Goal: Task Accomplishment & Management: Contribute content

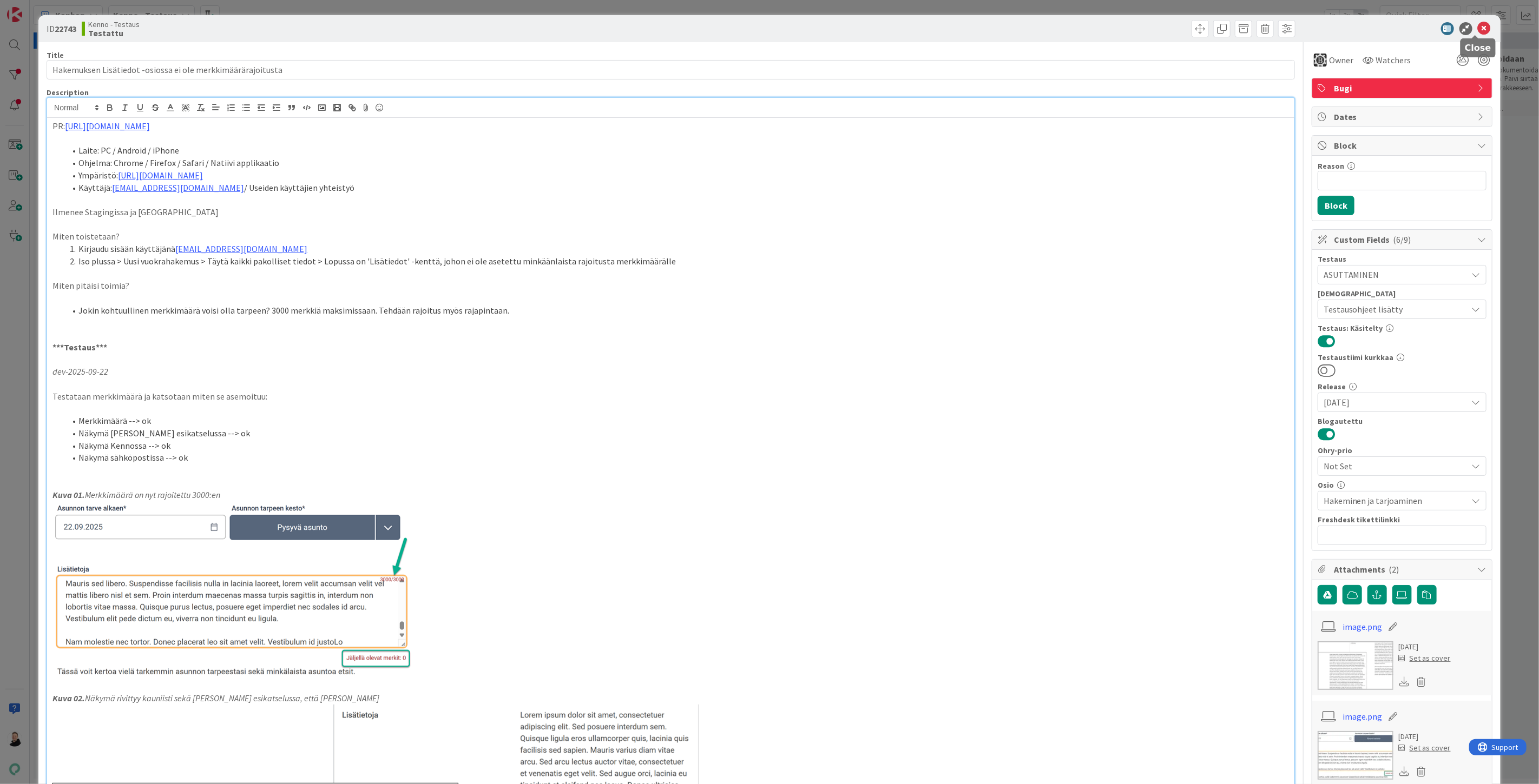
click at [1481, 28] on icon at bounding box center [1484, 29] width 13 height 13
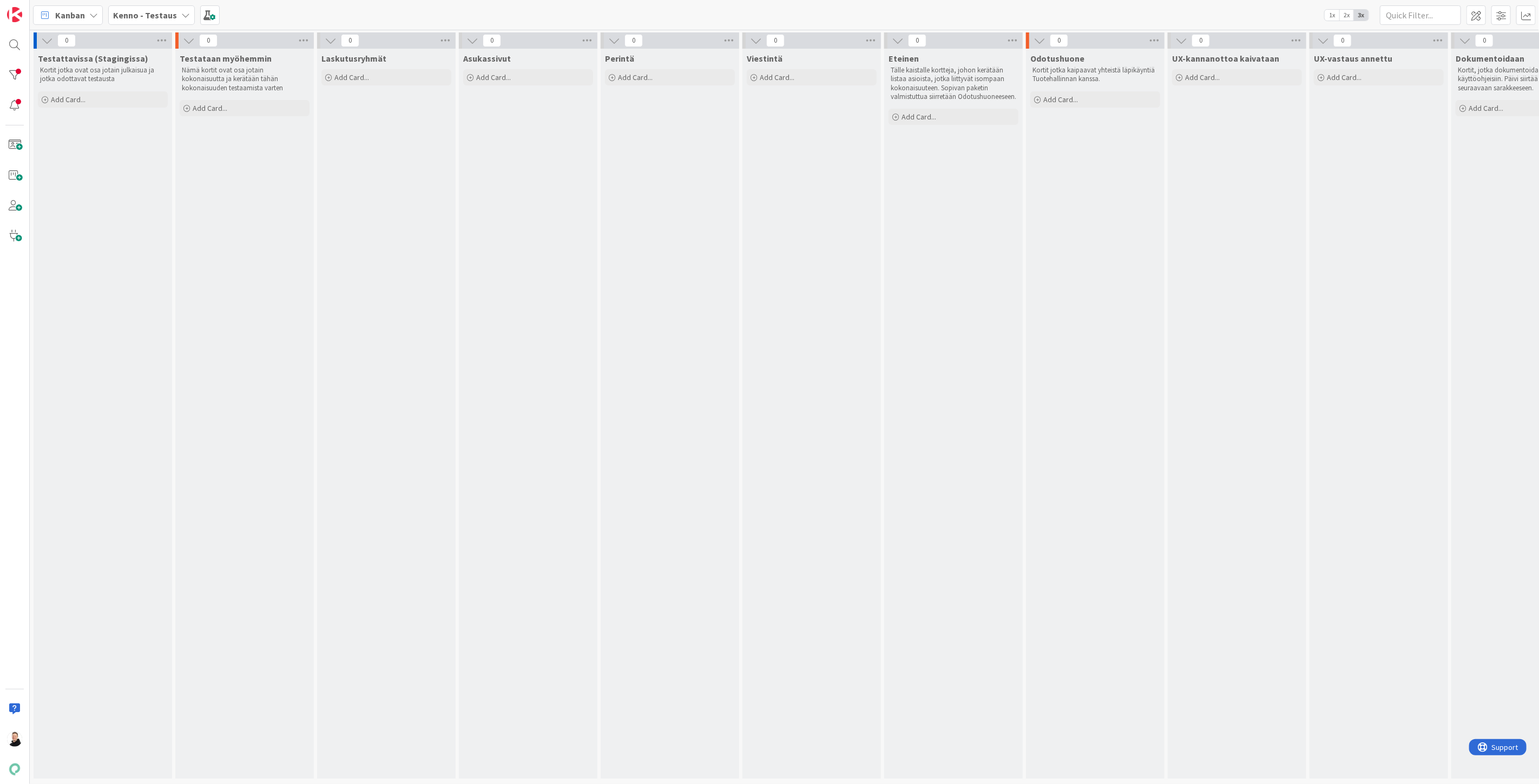
click at [147, 14] on b "Kenno - Testaus" at bounding box center [145, 15] width 64 height 11
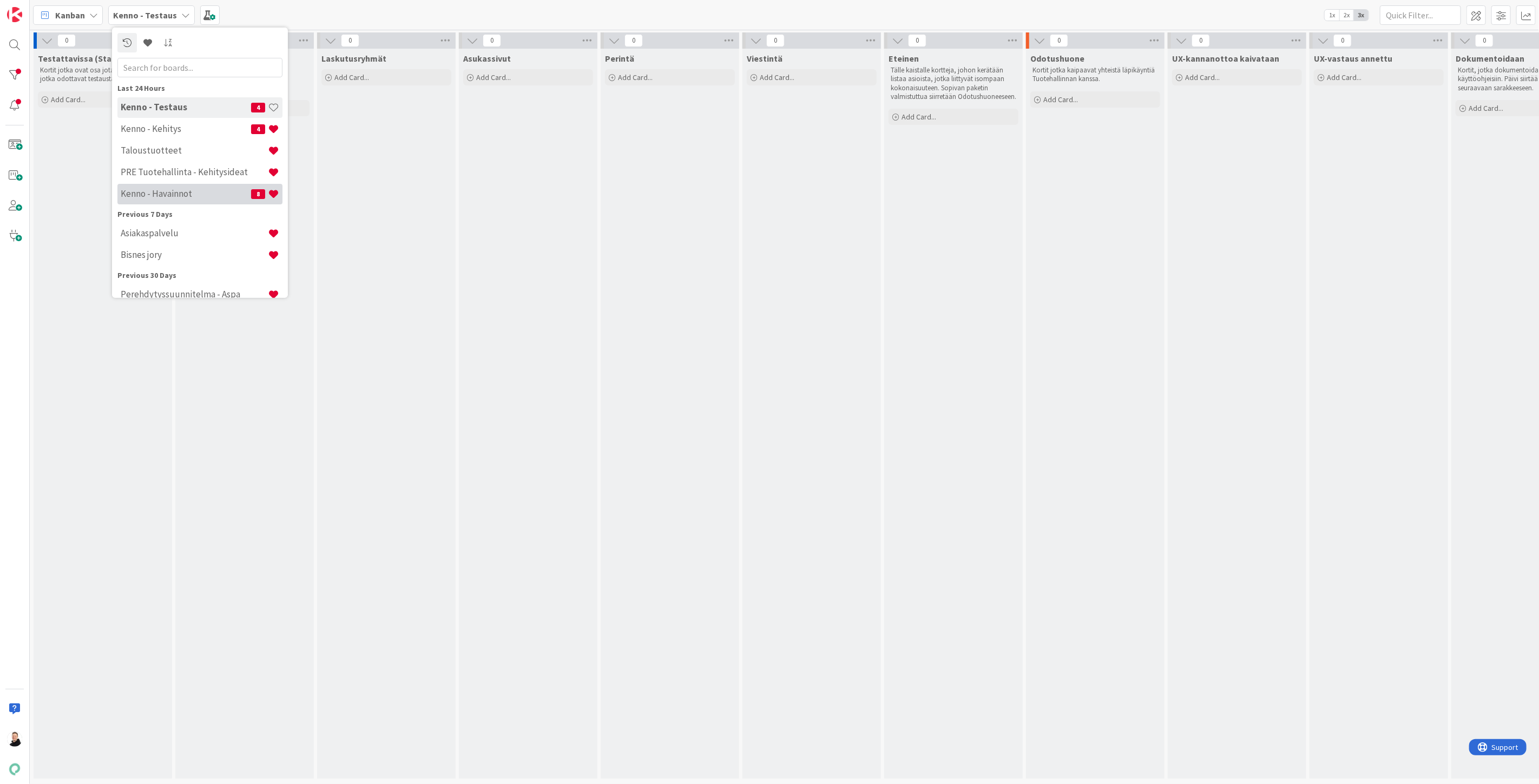
click at [145, 192] on h4 "Kenno - Havainnot" at bounding box center [186, 194] width 131 height 11
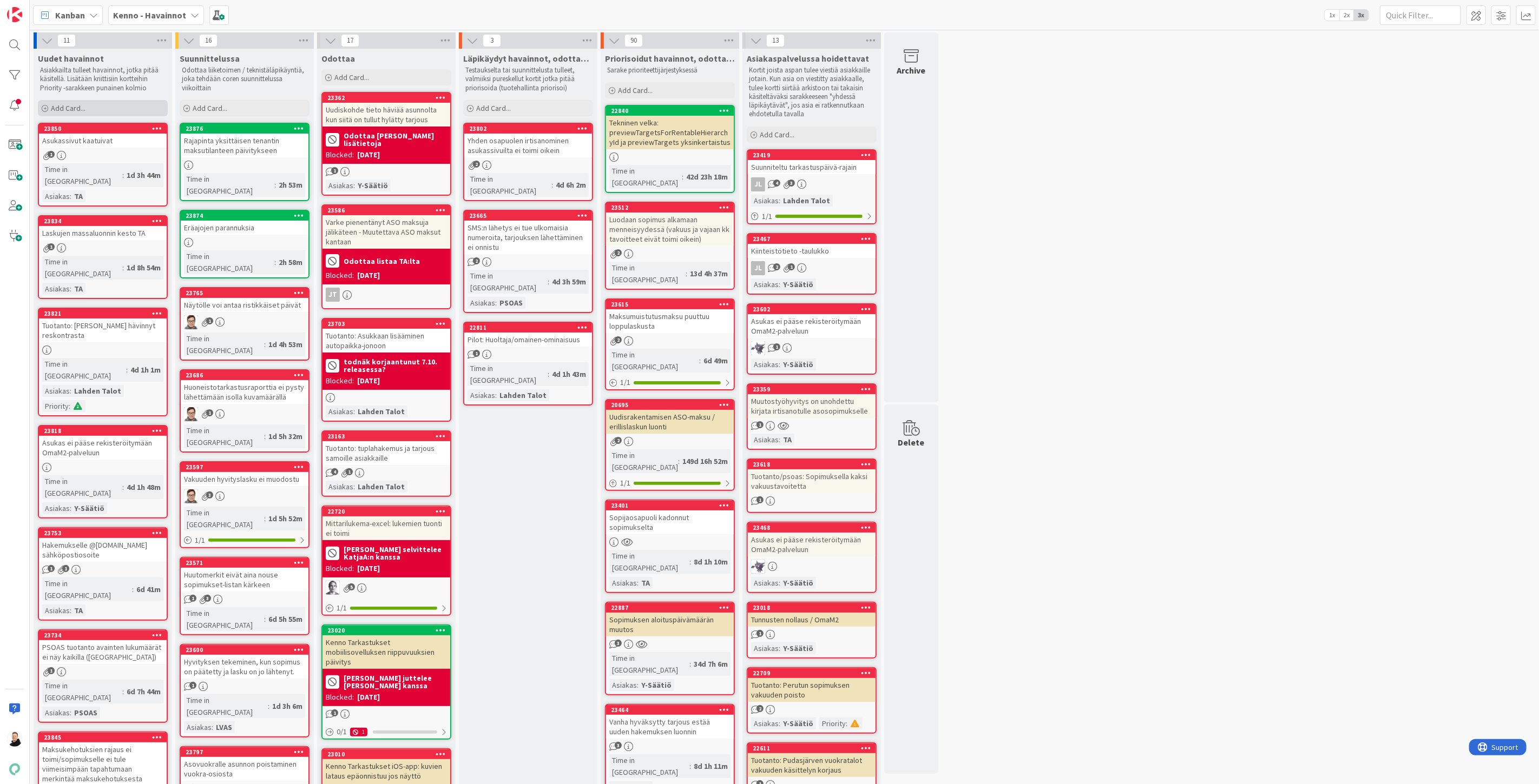
click at [57, 105] on span "Add Card..." at bounding box center [68, 108] width 35 height 10
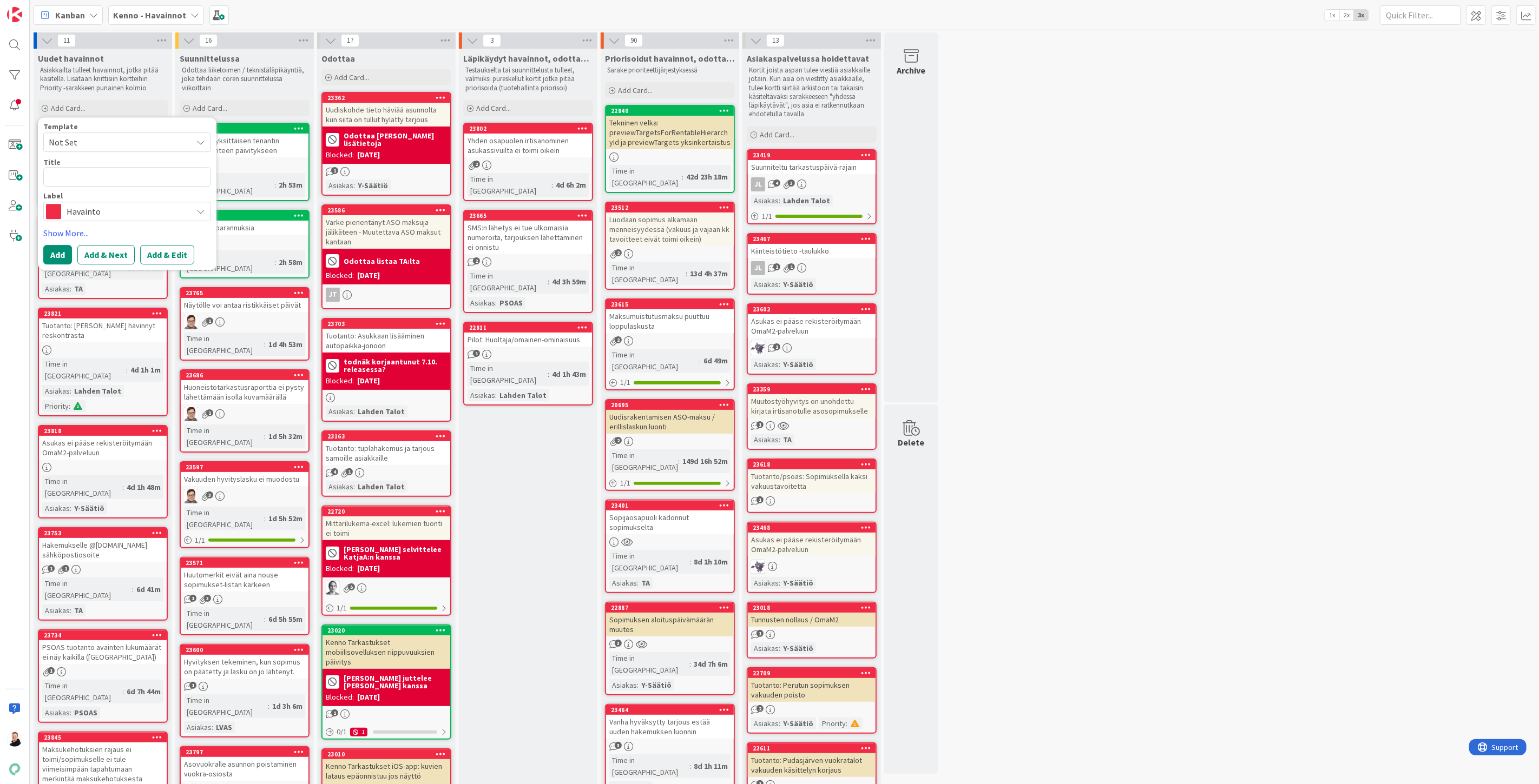
click at [69, 171] on textarea at bounding box center [127, 177] width 168 height 20
click at [107, 183] on textarea at bounding box center [127, 177] width 168 height 20
paste textarea "Allekirjoitetun sopimuksen tila ei päivity Kennoon"
type textarea "x"
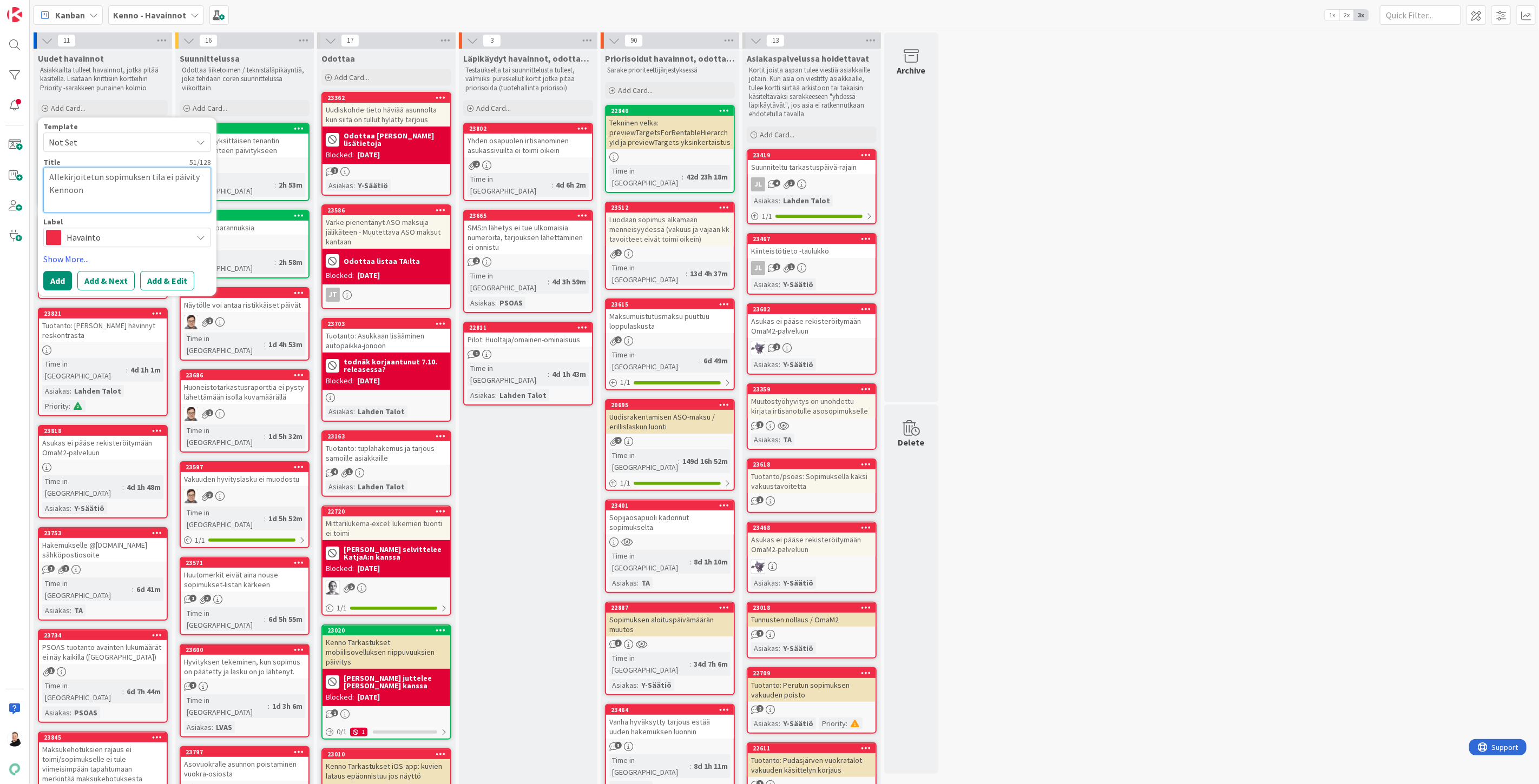
type textarea "Allekirjoitetun sopimuksen tila ei päivity Kennoon"
click at [48, 184] on textarea "Allekirjoitetun sopimuksen tila ei päivity Kennoon" at bounding box center [127, 190] width 168 height 46
type textarea "x"
type textarea "Allekirjoitetun sopimuksen tila ei päivity Kennoon"
click at [165, 258] on button "Add & Edit" at bounding box center [167, 268] width 54 height 20
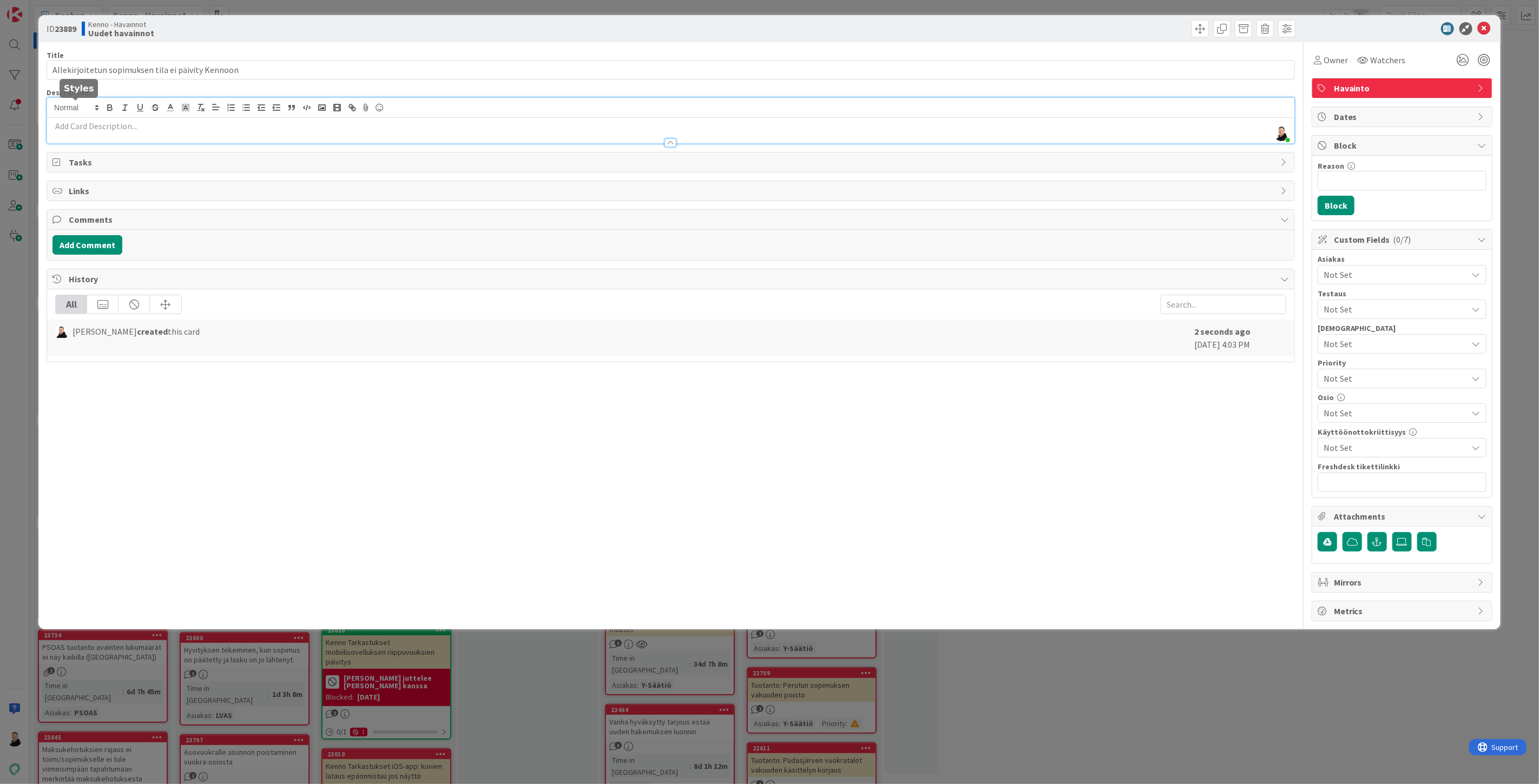
click at [63, 109] on div "[PERSON_NAME] just joined" at bounding box center [670, 120] width 1247 height 46
click at [63, 132] on div at bounding box center [670, 137] width 1247 height 12
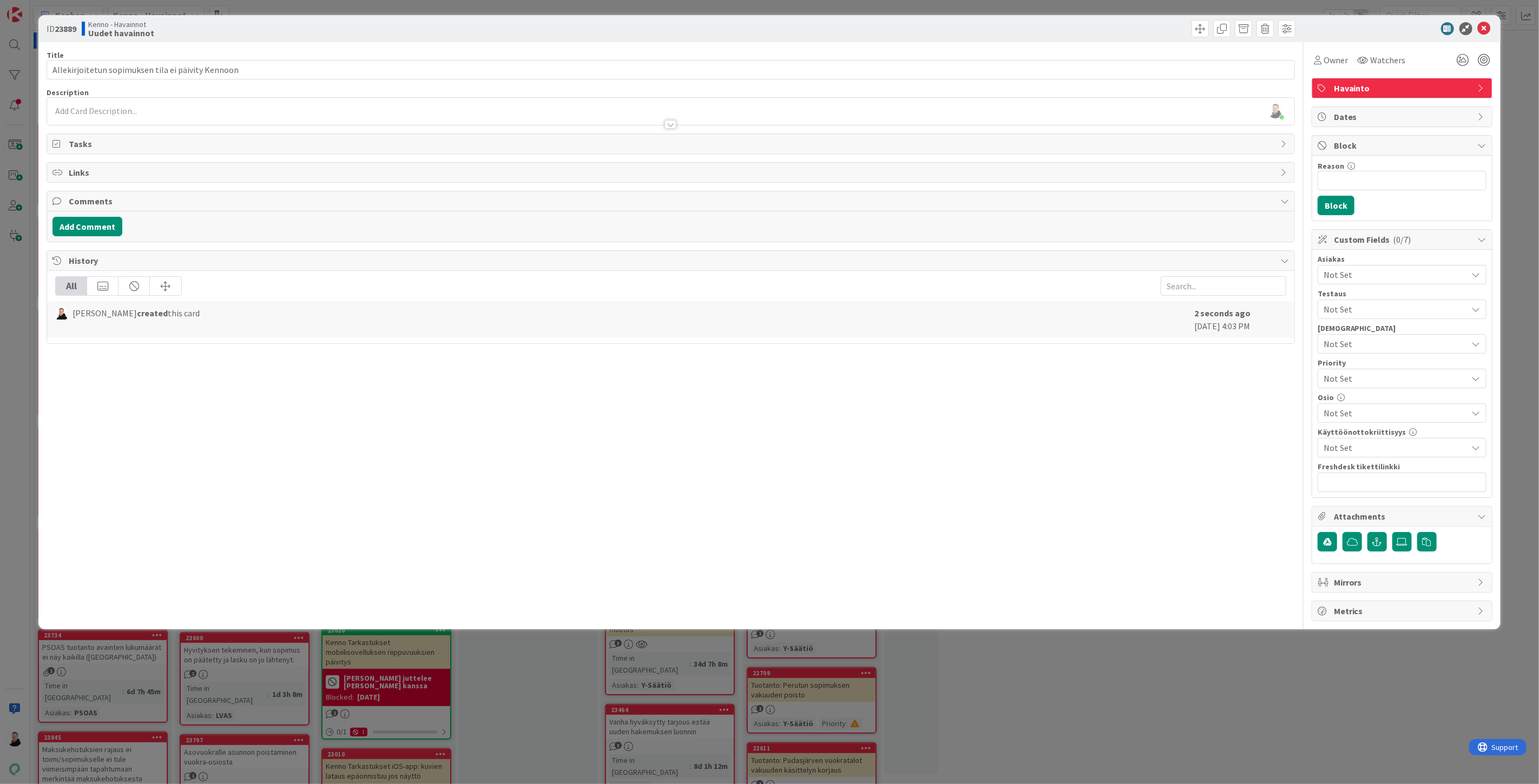
click at [65, 115] on div at bounding box center [670, 119] width 1247 height 12
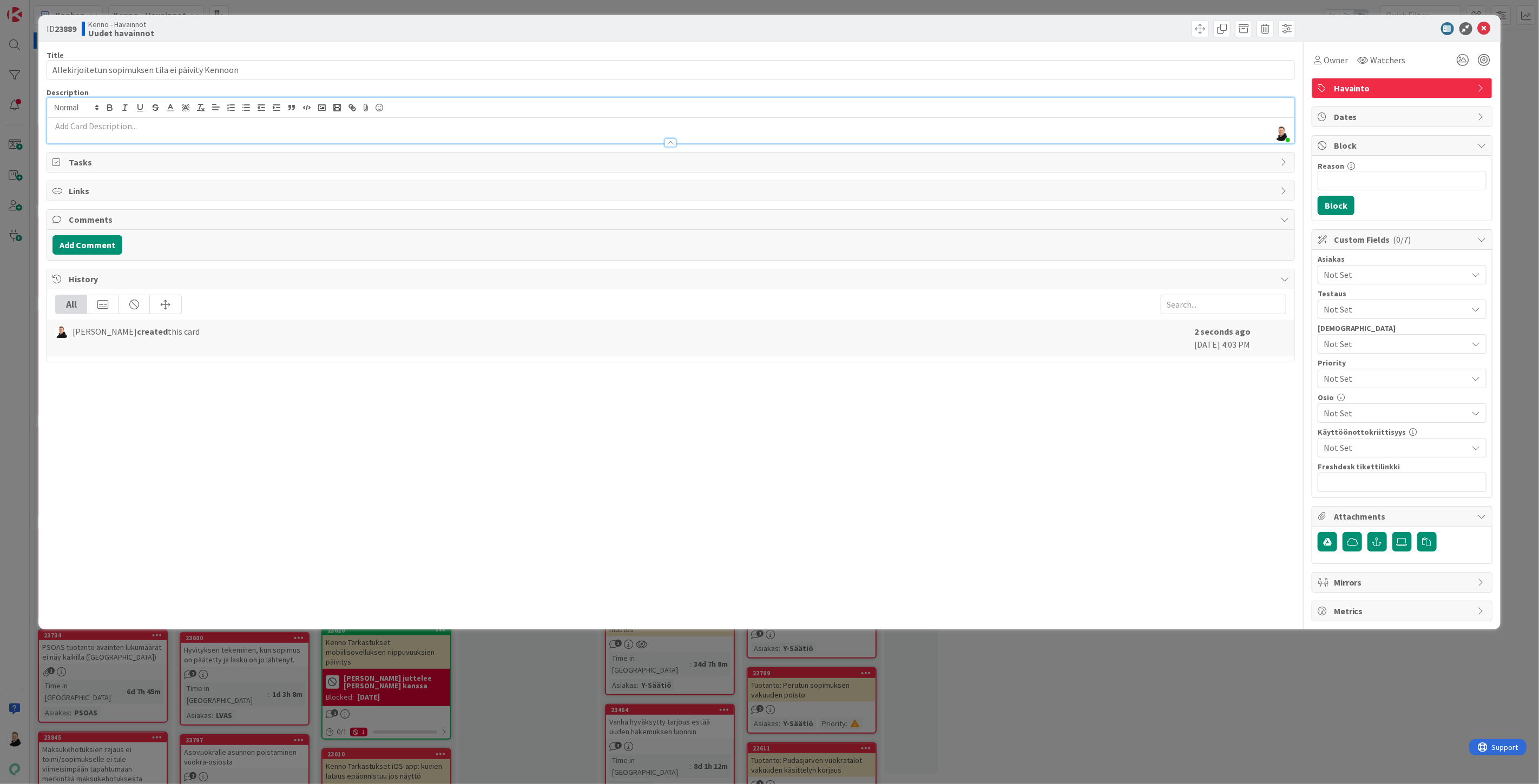
click at [63, 126] on p at bounding box center [670, 126] width 1237 height 12
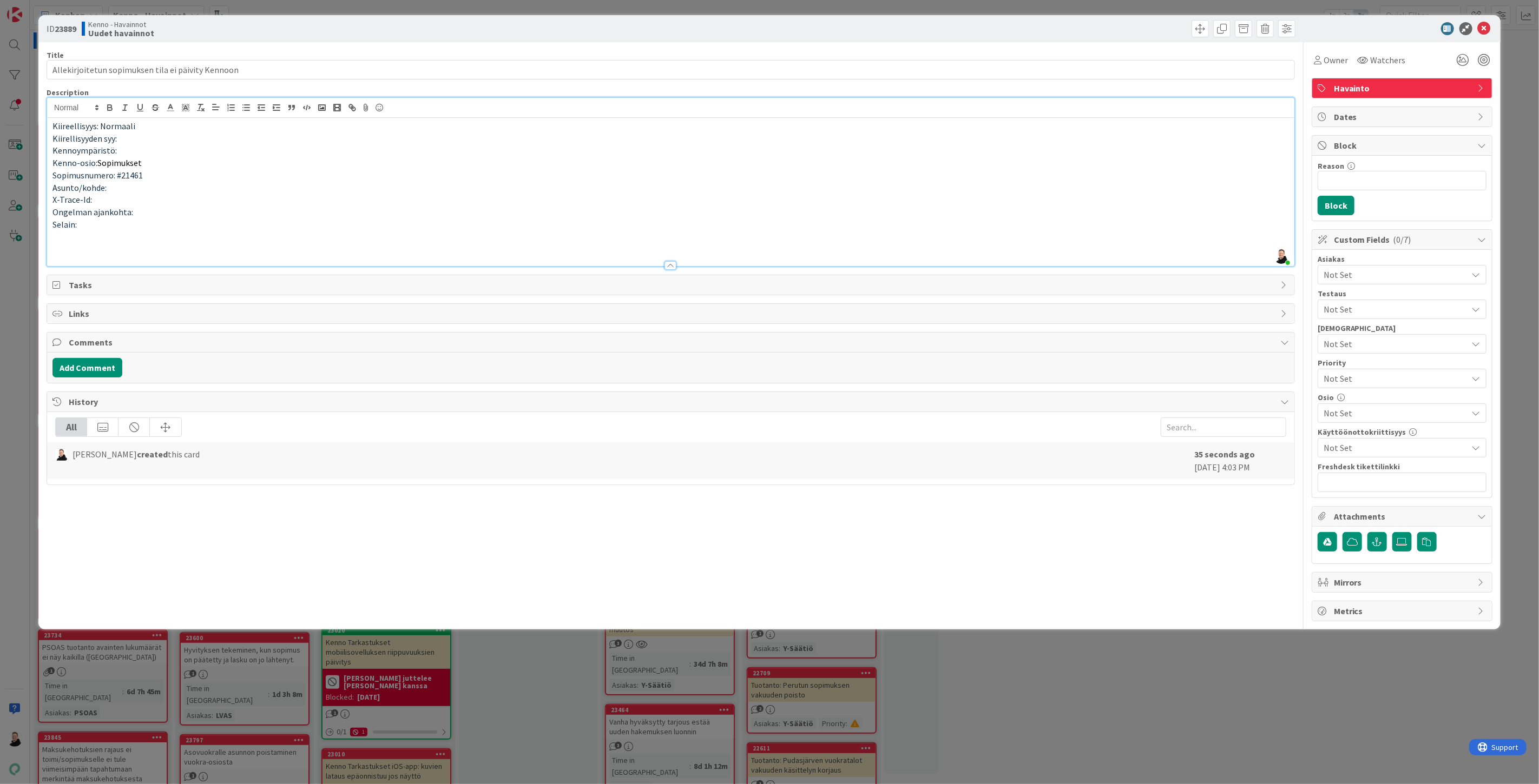
click at [60, 249] on p at bounding box center [670, 249] width 1237 height 12
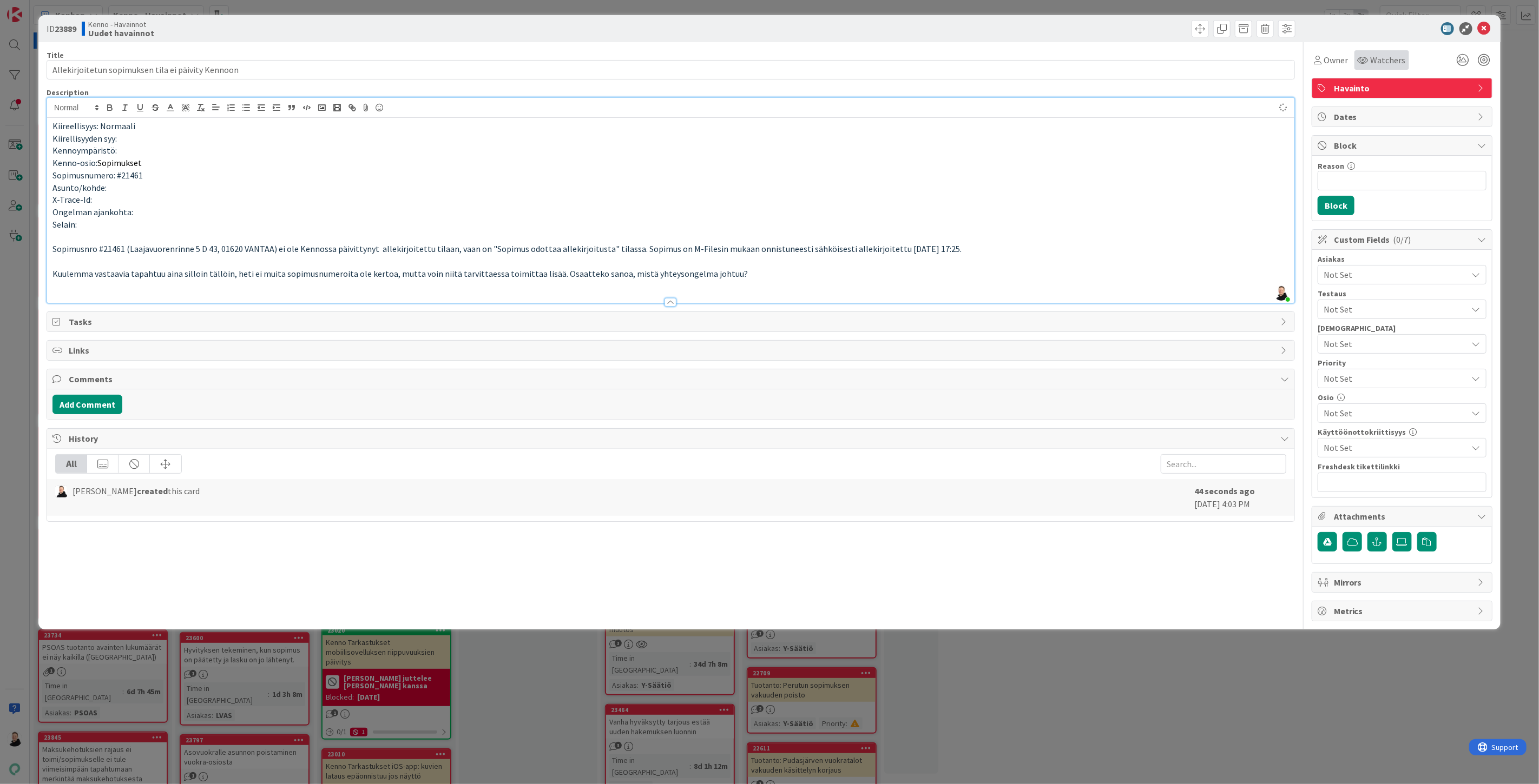
click at [1376, 63] on span "Watchers" at bounding box center [1388, 60] width 35 height 13
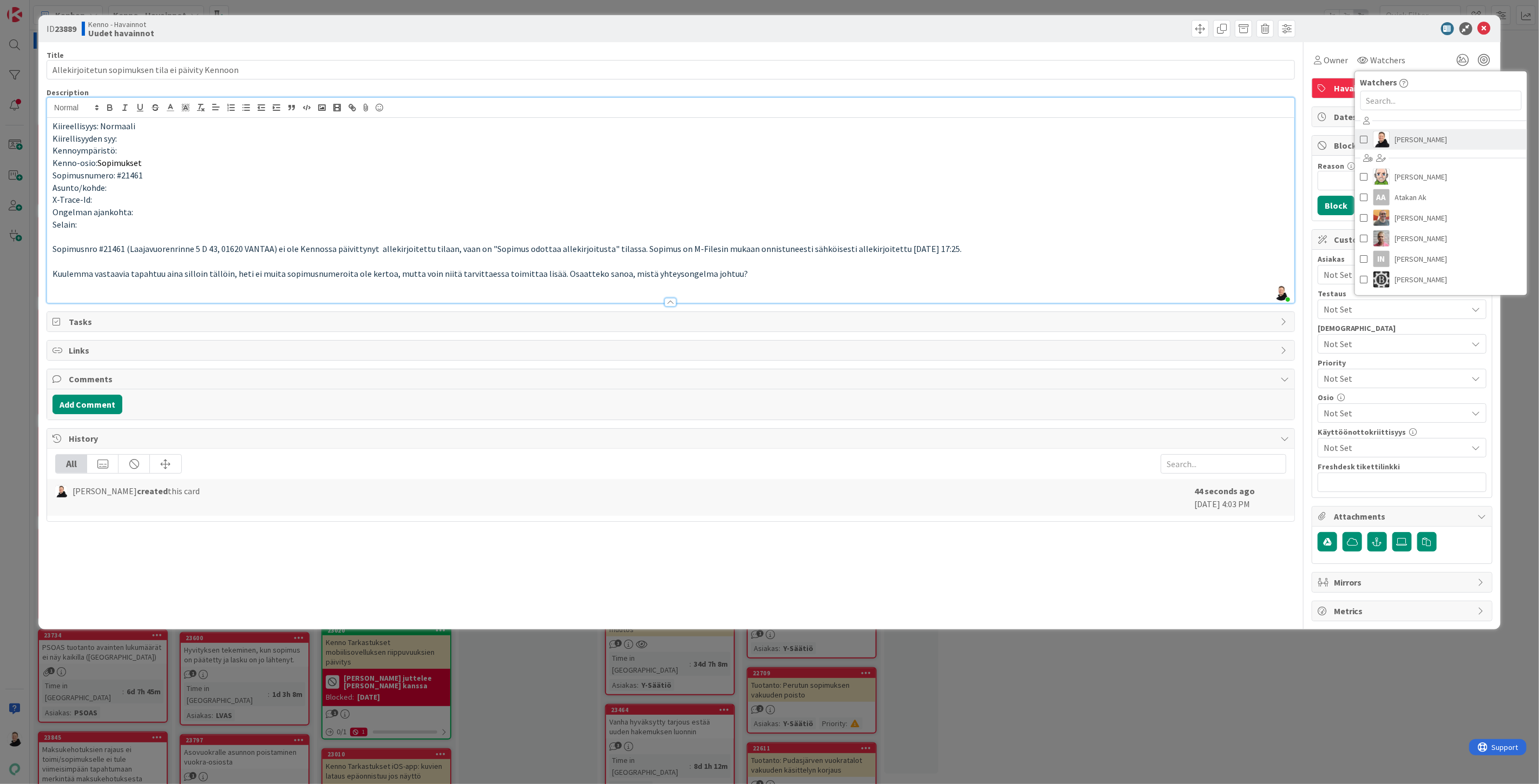
click at [1409, 139] on span "[PERSON_NAME]" at bounding box center [1421, 139] width 52 height 16
click at [1338, 271] on span "Not Set" at bounding box center [1396, 274] width 144 height 13
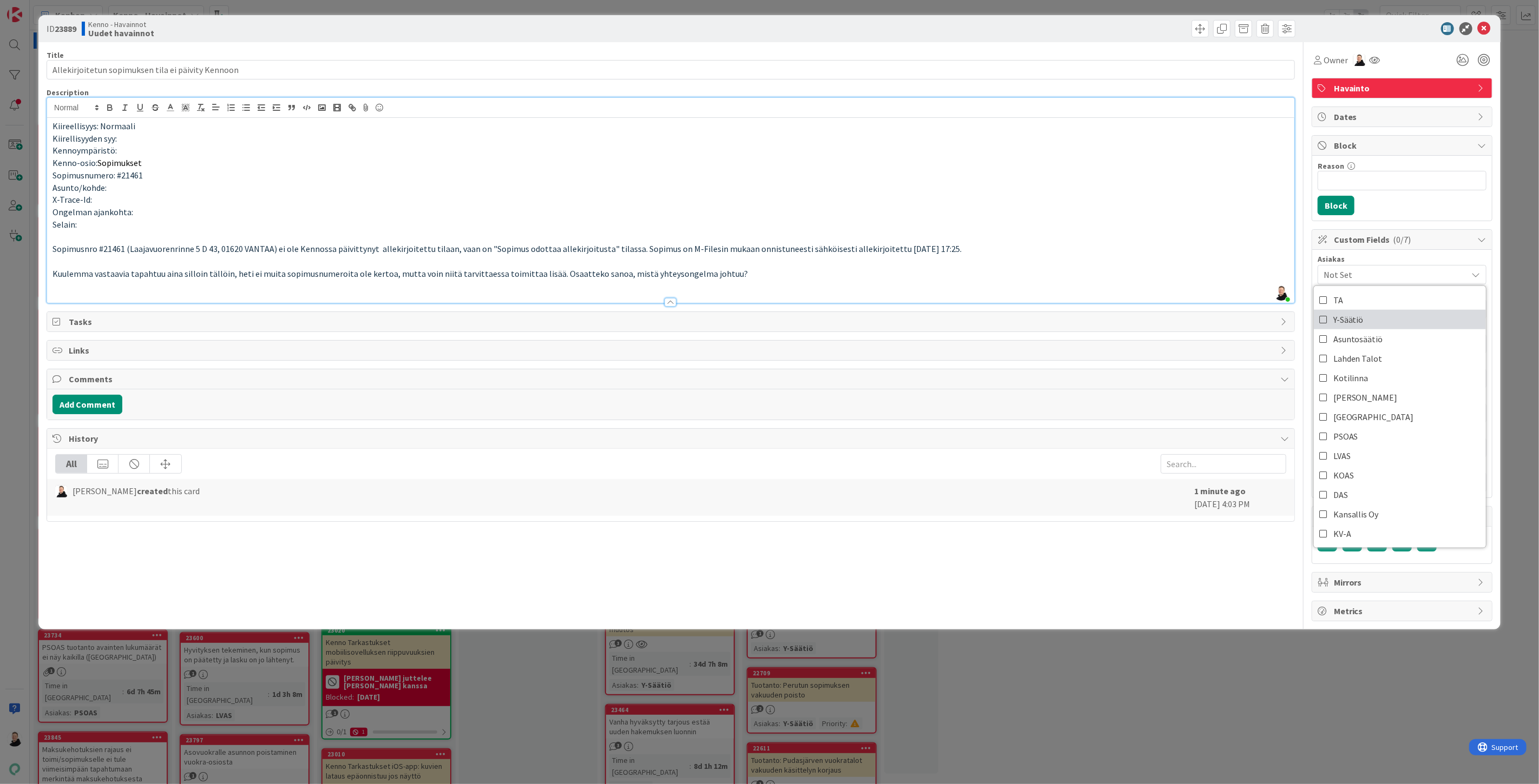
click at [1344, 322] on span "Y-Säätiö" at bounding box center [1348, 320] width 31 height 16
click at [1161, 219] on p "Selain:" at bounding box center [670, 225] width 1237 height 12
click at [1368, 376] on span "Not Set" at bounding box center [1393, 378] width 139 height 15
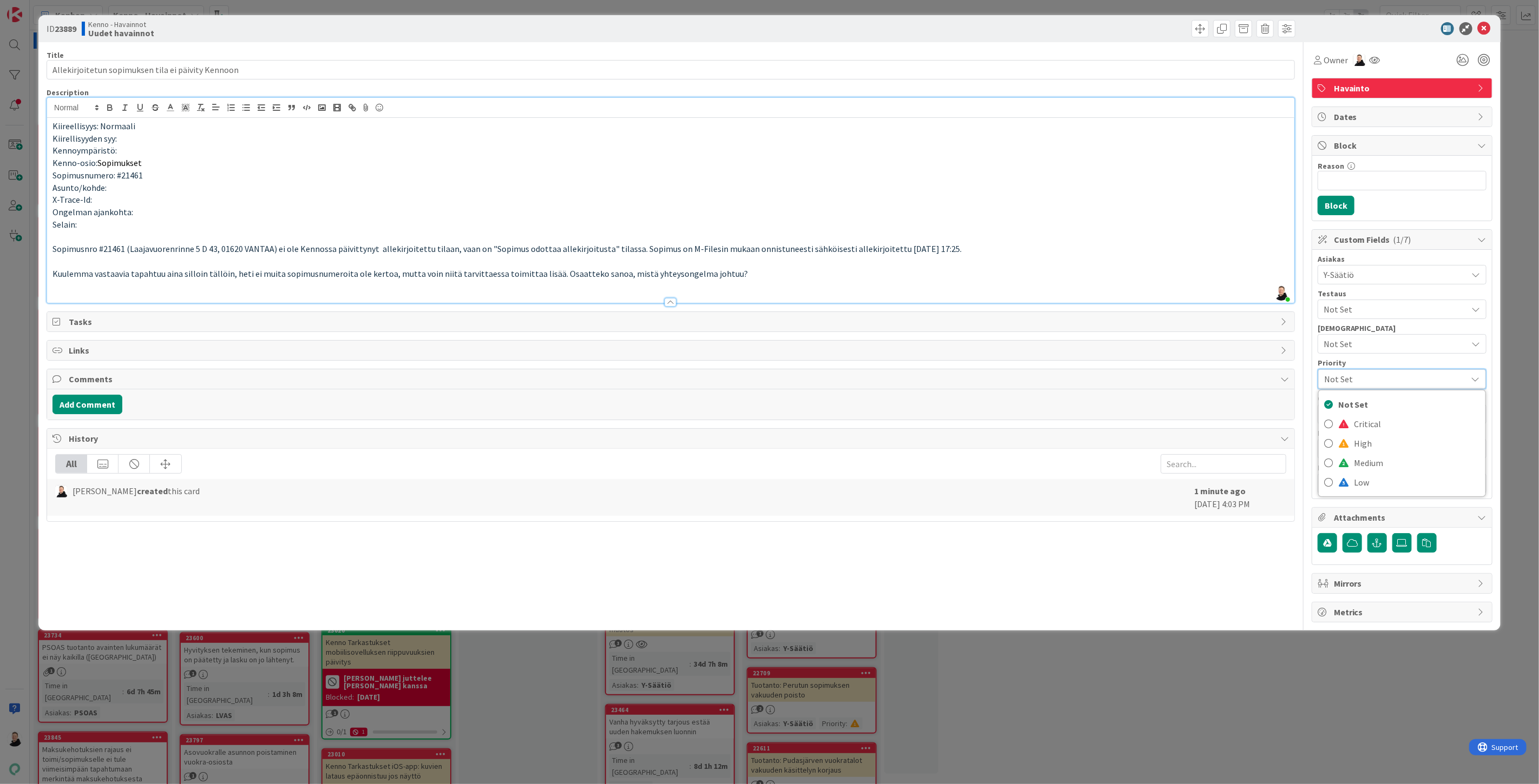
click at [1368, 375] on span "Not Set" at bounding box center [1393, 379] width 137 height 15
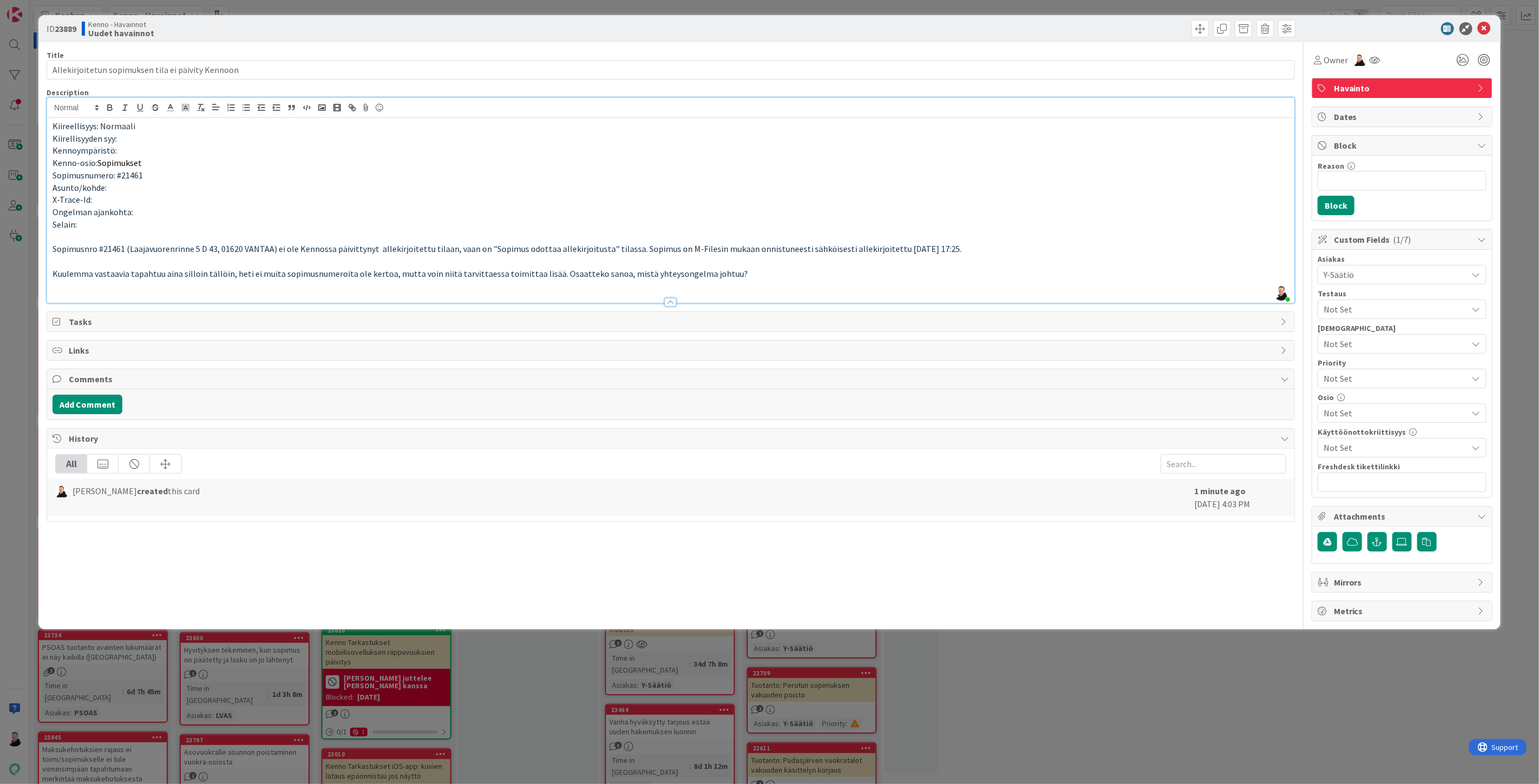
click at [1353, 415] on span "Not Set" at bounding box center [1396, 413] width 144 height 13
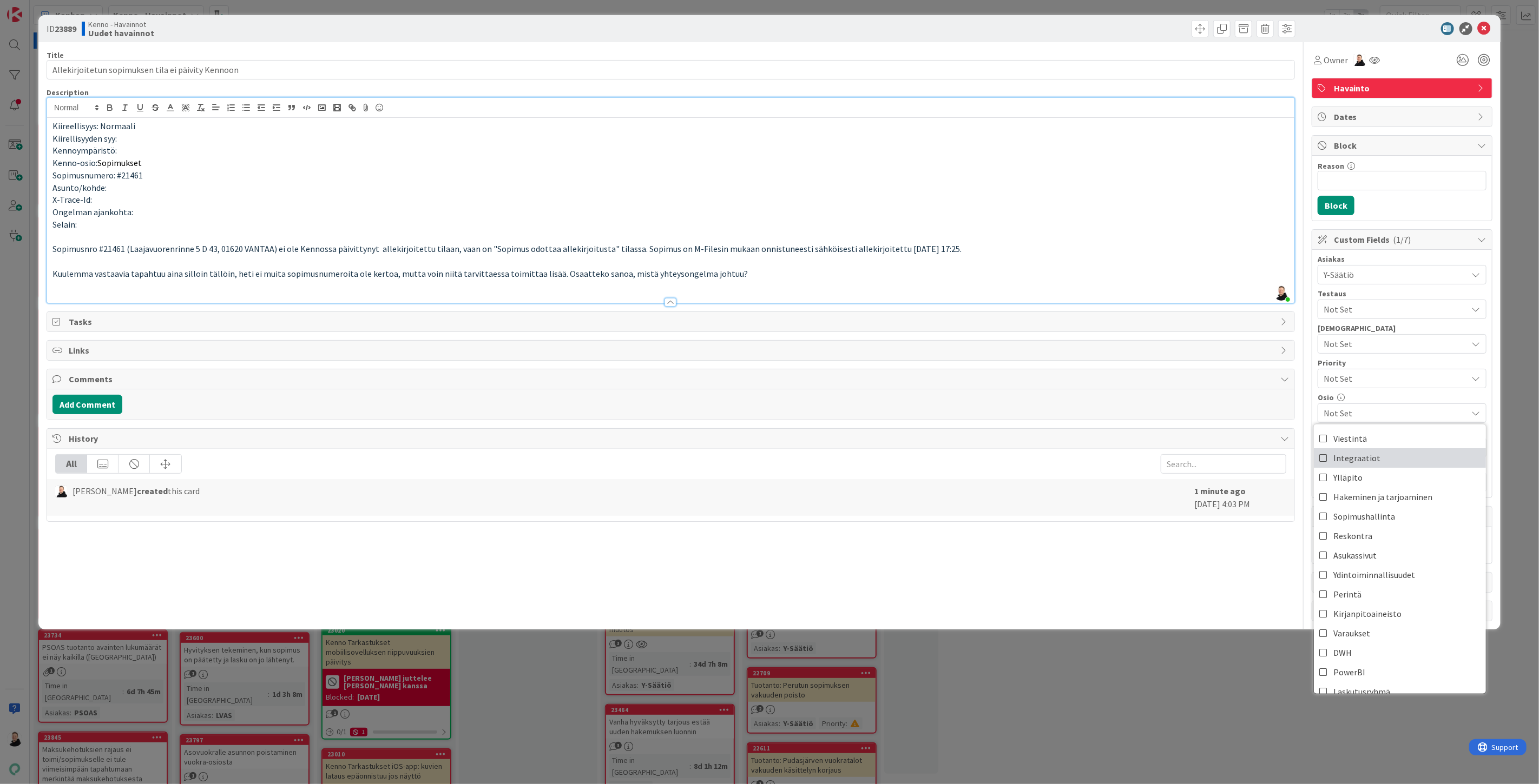
click at [1321, 462] on icon at bounding box center [1324, 458] width 9 height 16
click at [1199, 272] on p "Kuulemma vastaavia tapahtuu aina silloin tällöin, heti ei muita sopimusnumeroit…" at bounding box center [670, 274] width 1237 height 12
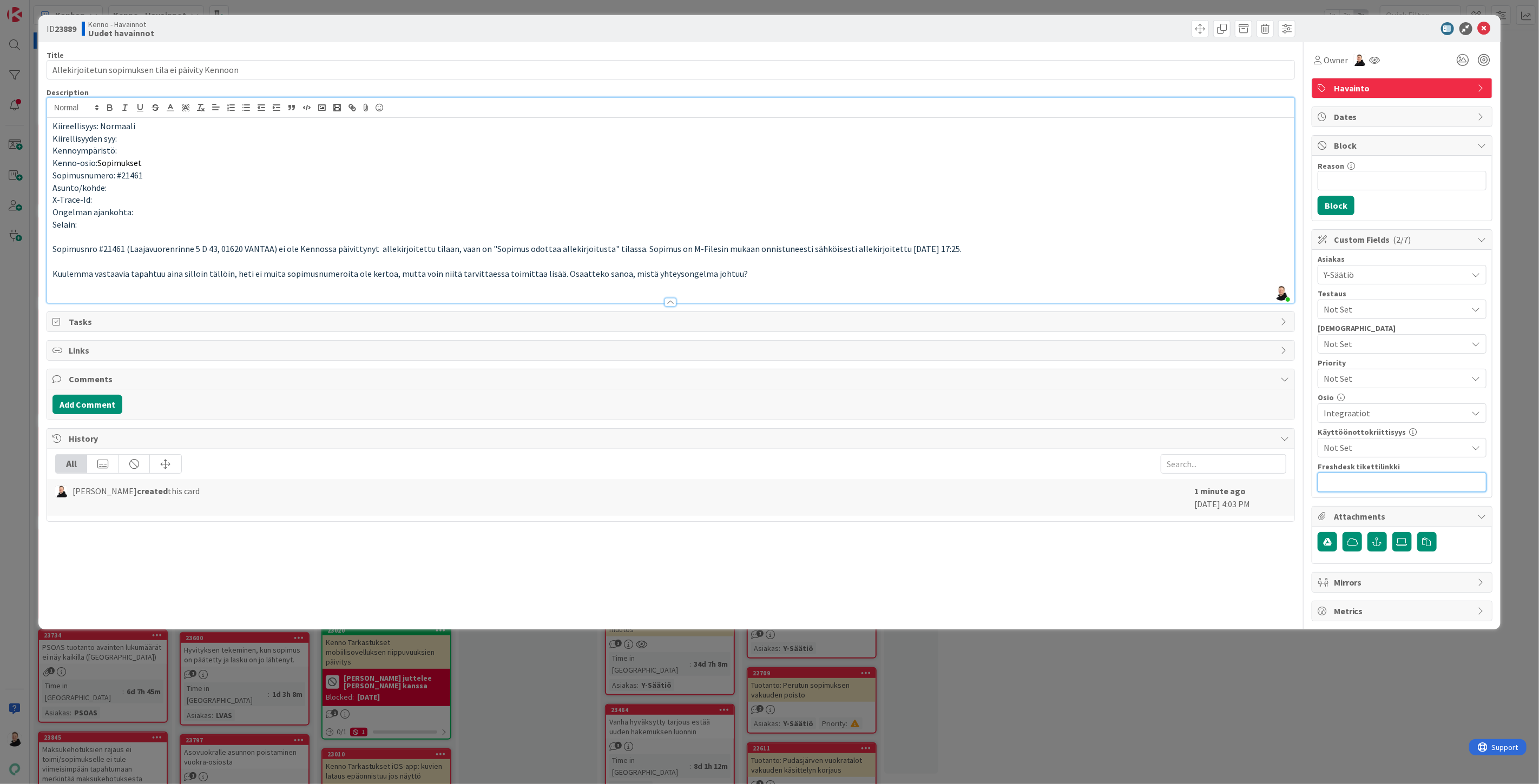
click at [1357, 480] on input "text" at bounding box center [1402, 482] width 169 height 20
click at [1362, 486] on input "text" at bounding box center [1402, 482] width 169 height 20
paste input "[URL][DOMAIN_NAME]"
type input "[URL][DOMAIN_NAME]"
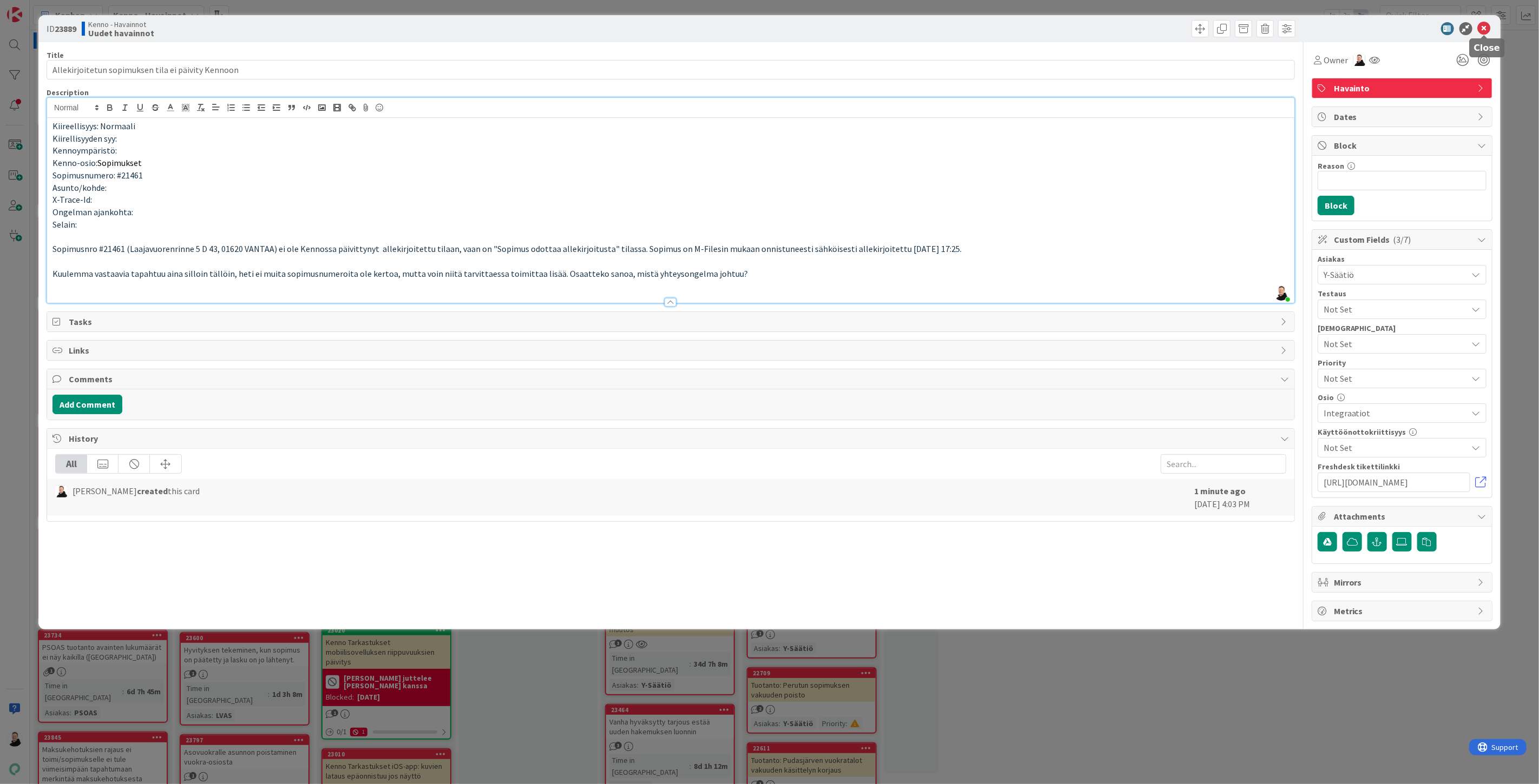
scroll to position [0, 0]
click at [1480, 33] on icon at bounding box center [1484, 29] width 13 height 13
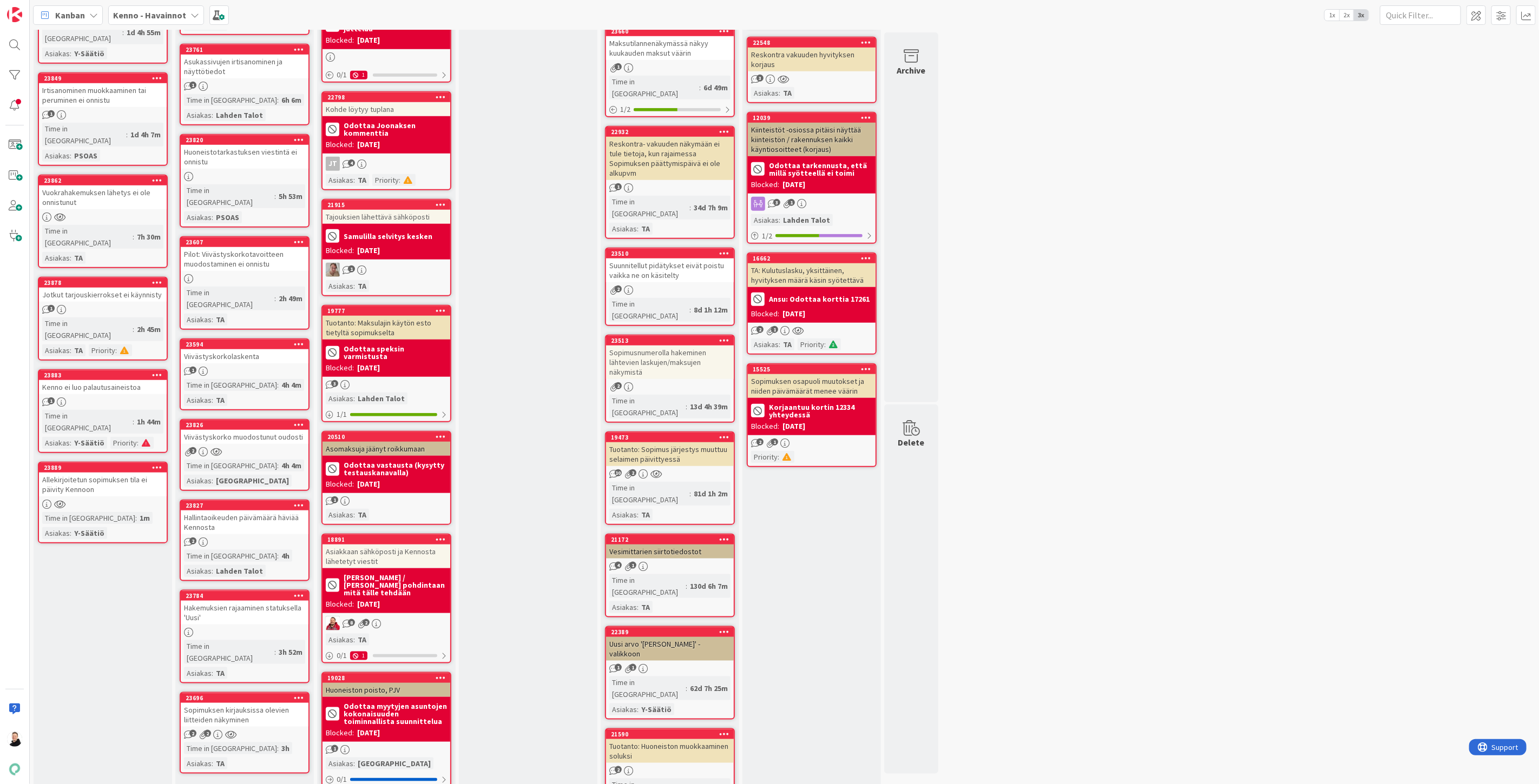
scroll to position [721, 0]
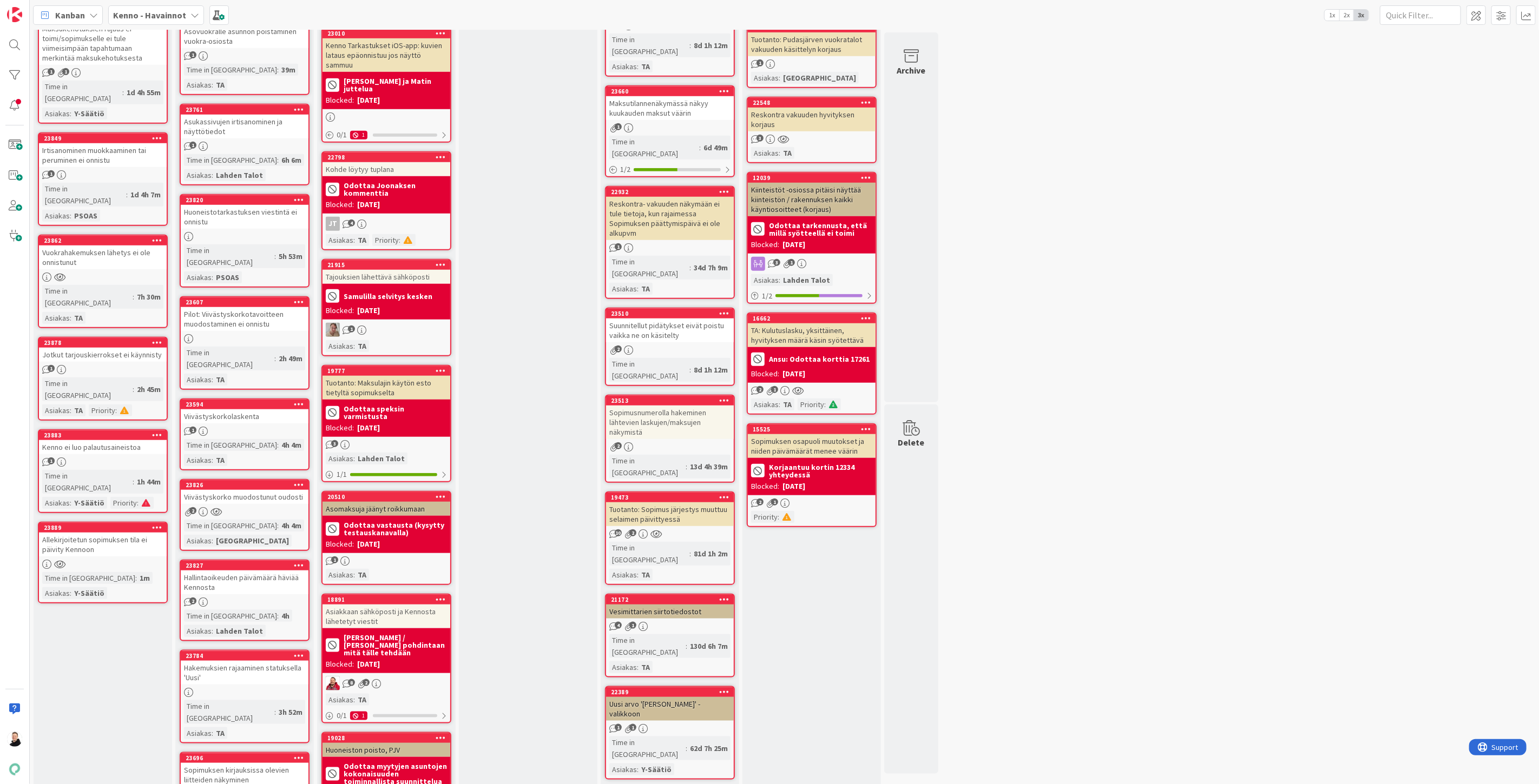
click at [86, 533] on div "Allekirjoitetun sopimuksen tila ei päivity Kennoon" at bounding box center [103, 544] width 128 height 24
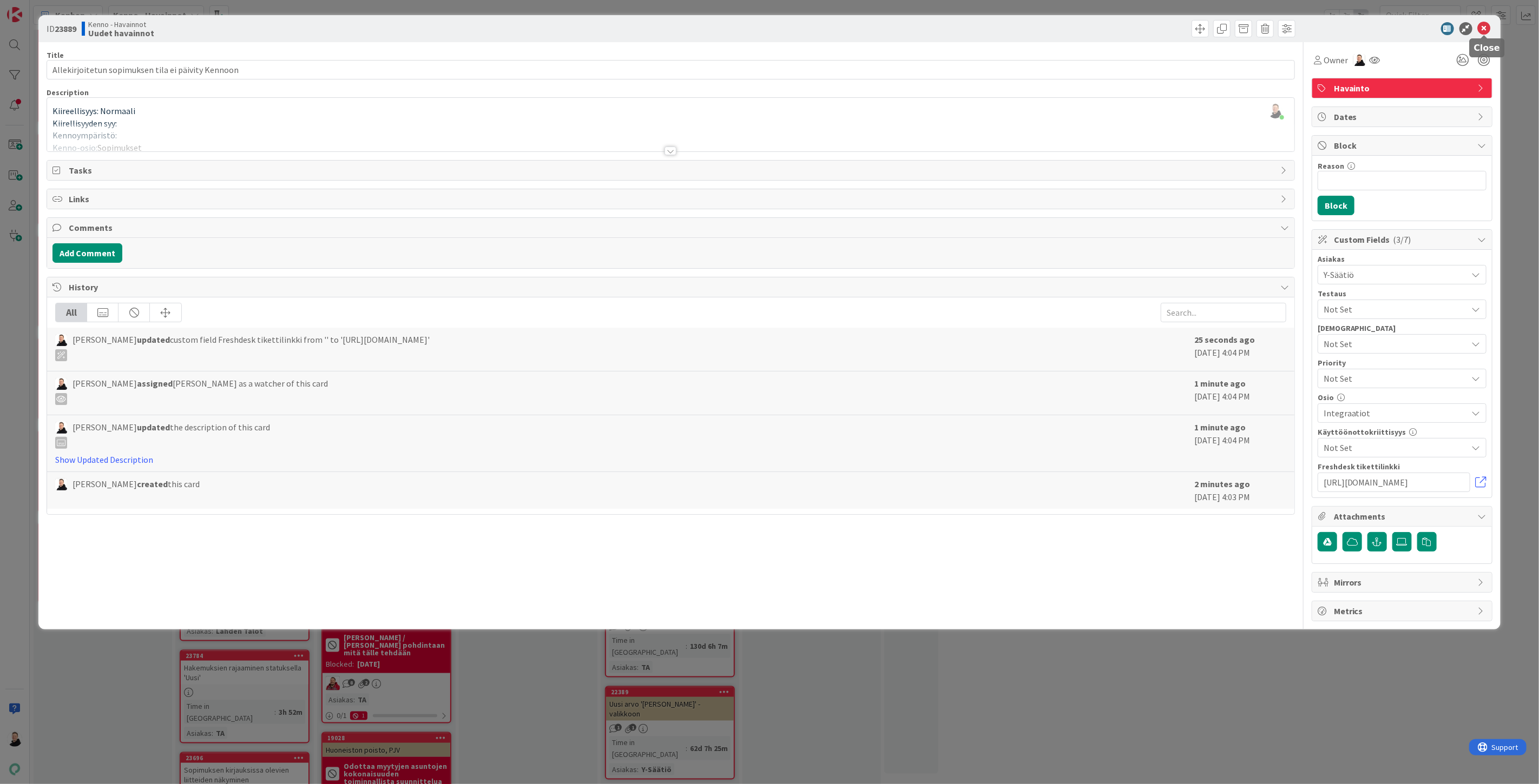
click at [1485, 29] on icon at bounding box center [1484, 29] width 13 height 13
